Goal: Navigation & Orientation: Go to known website

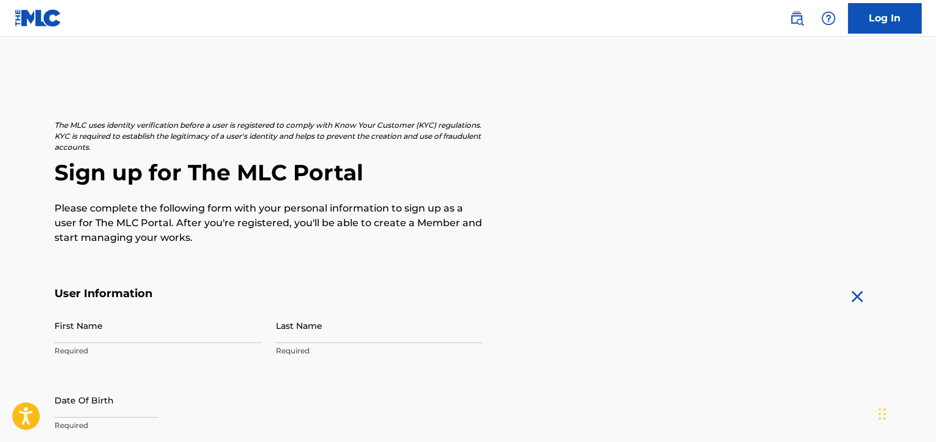
click at [20, 15] on img at bounding box center [38, 18] width 47 height 18
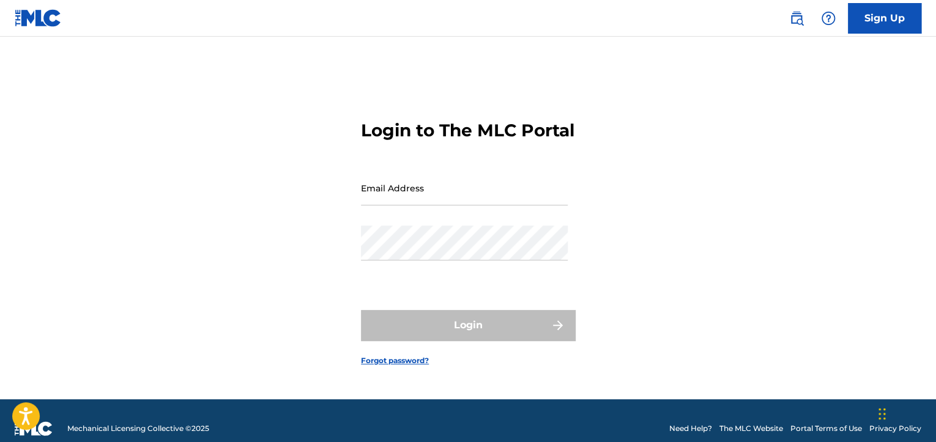
click at [169, 435] on div "Mechanical Licensing Collective © 2025" at bounding box center [112, 429] width 195 height 15
click at [170, 432] on span "Mechanical Licensing Collective © 2025" at bounding box center [138, 429] width 142 height 11
click at [799, 18] on img at bounding box center [797, 18] width 15 height 15
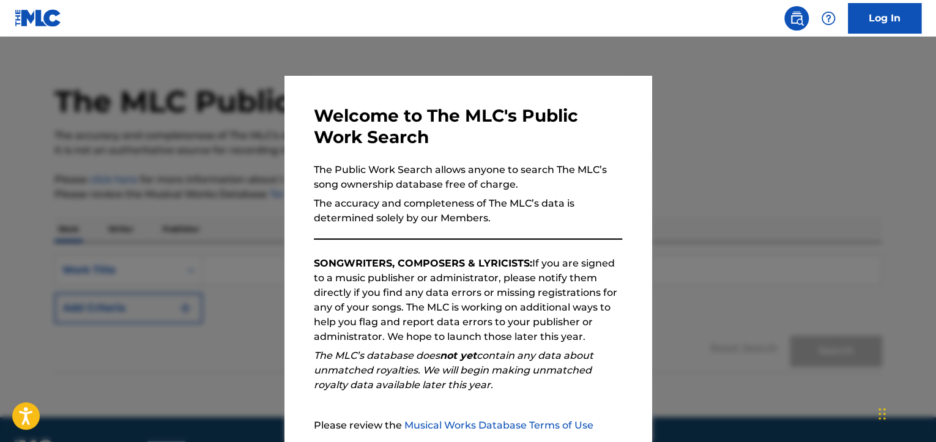
scroll to position [50, 0]
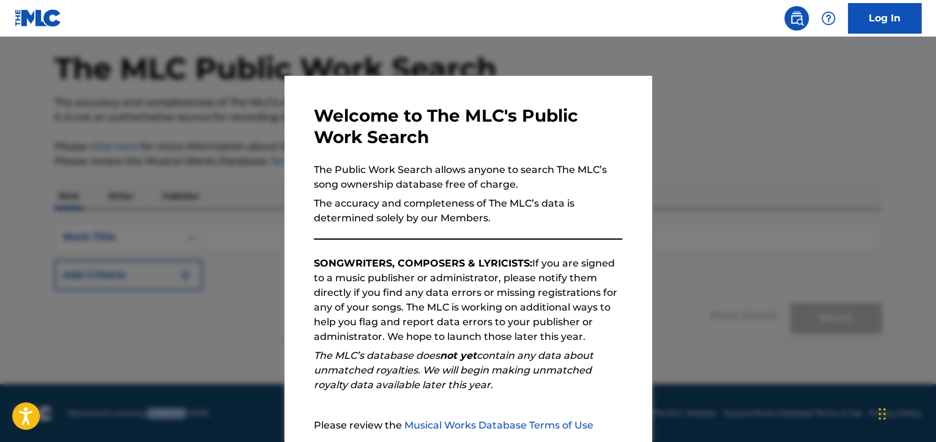
click at [874, 23] on link "Log In" at bounding box center [884, 18] width 73 height 31
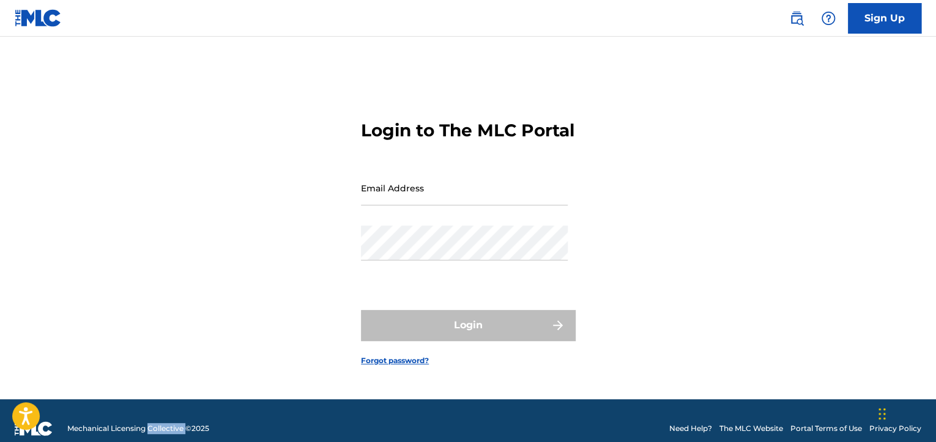
click at [32, 17] on img at bounding box center [38, 18] width 47 height 18
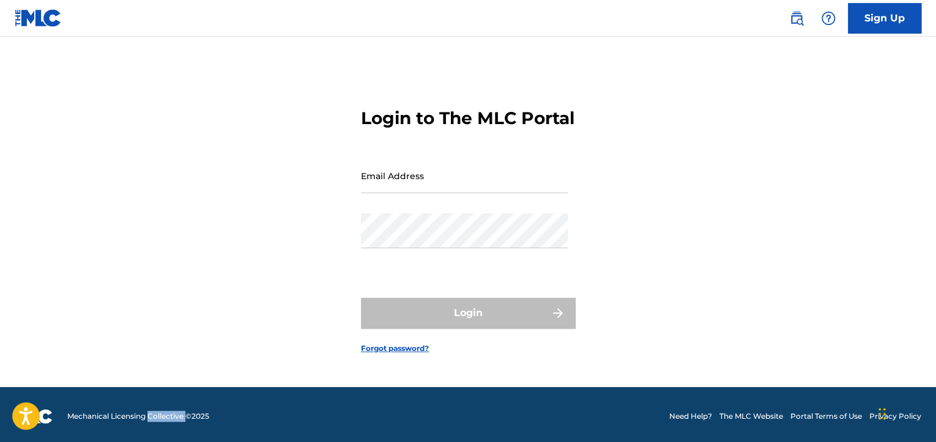
scroll to position [16, 0]
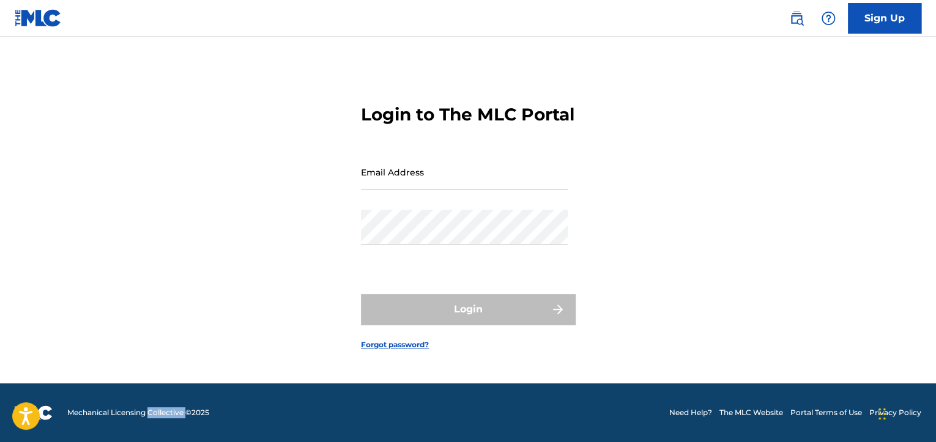
click at [726, 408] on link "The MLC Website" at bounding box center [752, 413] width 64 height 11
